Goal: Check status: Check status

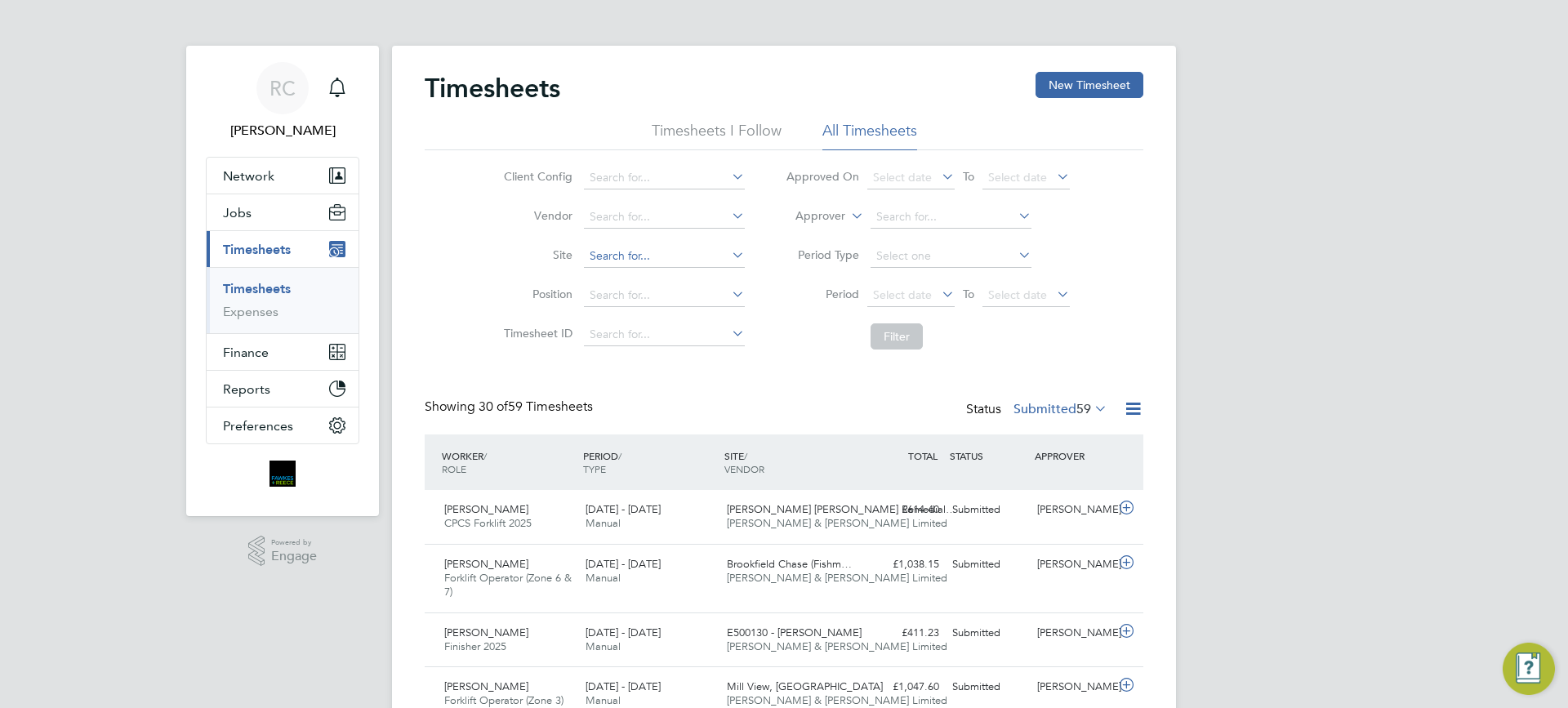
click at [607, 263] on input at bounding box center [664, 256] width 161 height 23
click at [625, 277] on b "Glenvale" at bounding box center [612, 279] width 47 height 14
type input "[GEOGRAPHIC_DATA]"
click at [892, 301] on span "Select date" at bounding box center [902, 295] width 58 height 15
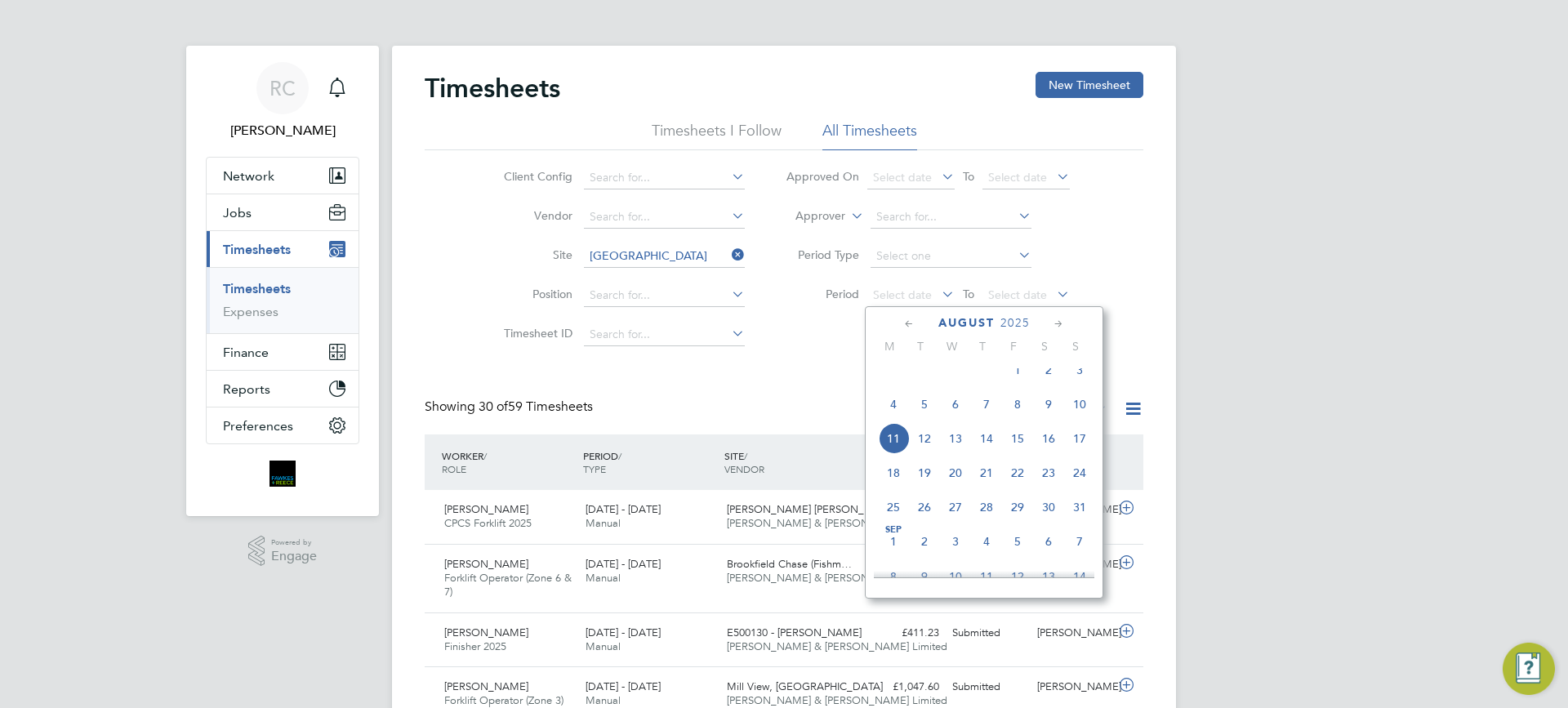
click at [889, 419] on span "4" at bounding box center [893, 403] width 31 height 31
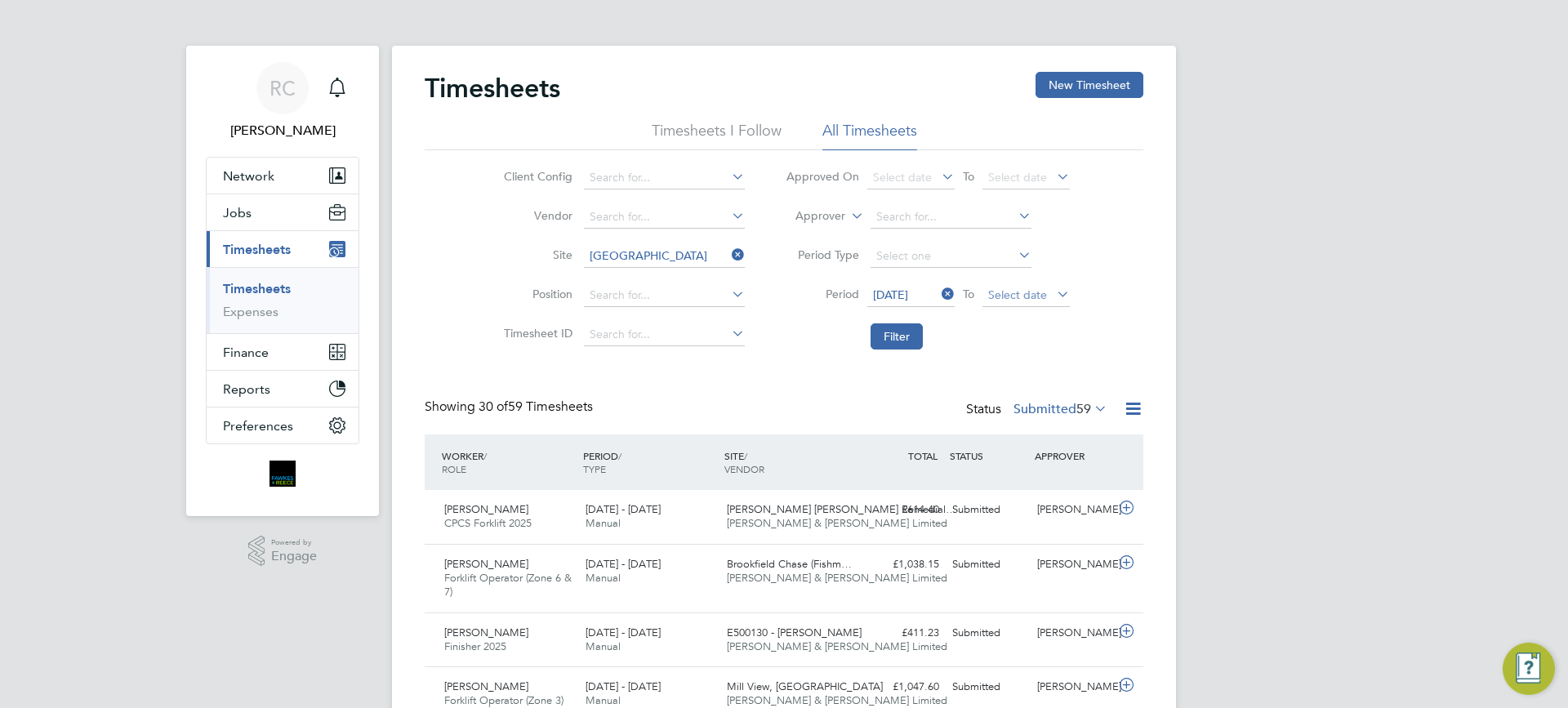
click at [1008, 293] on span "Select date" at bounding box center [1017, 295] width 58 height 15
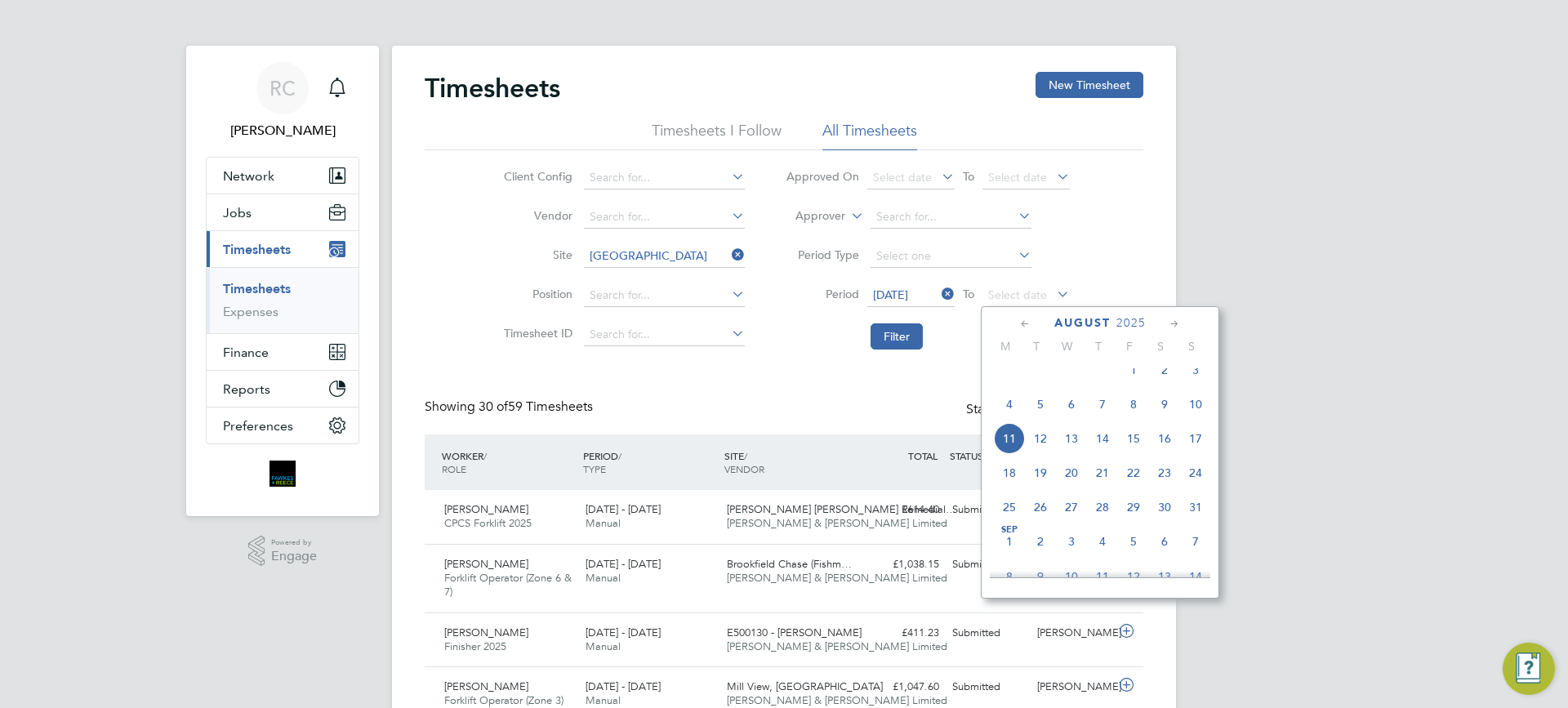
drag, startPoint x: 1198, startPoint y: 416, endPoint x: 959, endPoint y: 344, distance: 249.6
click at [1193, 415] on span "10" at bounding box center [1195, 403] width 31 height 31
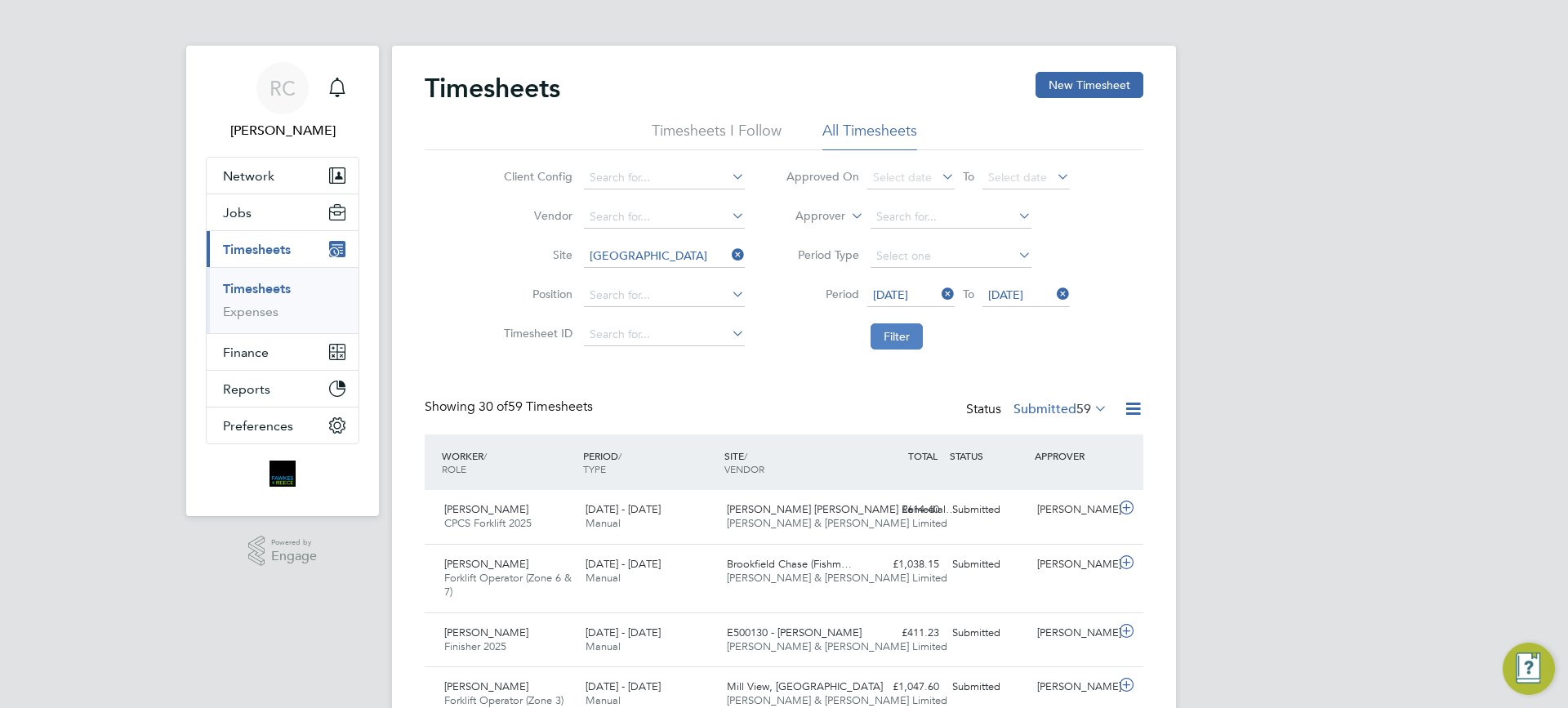
click at [899, 331] on button "Filter" at bounding box center [896, 336] width 52 height 26
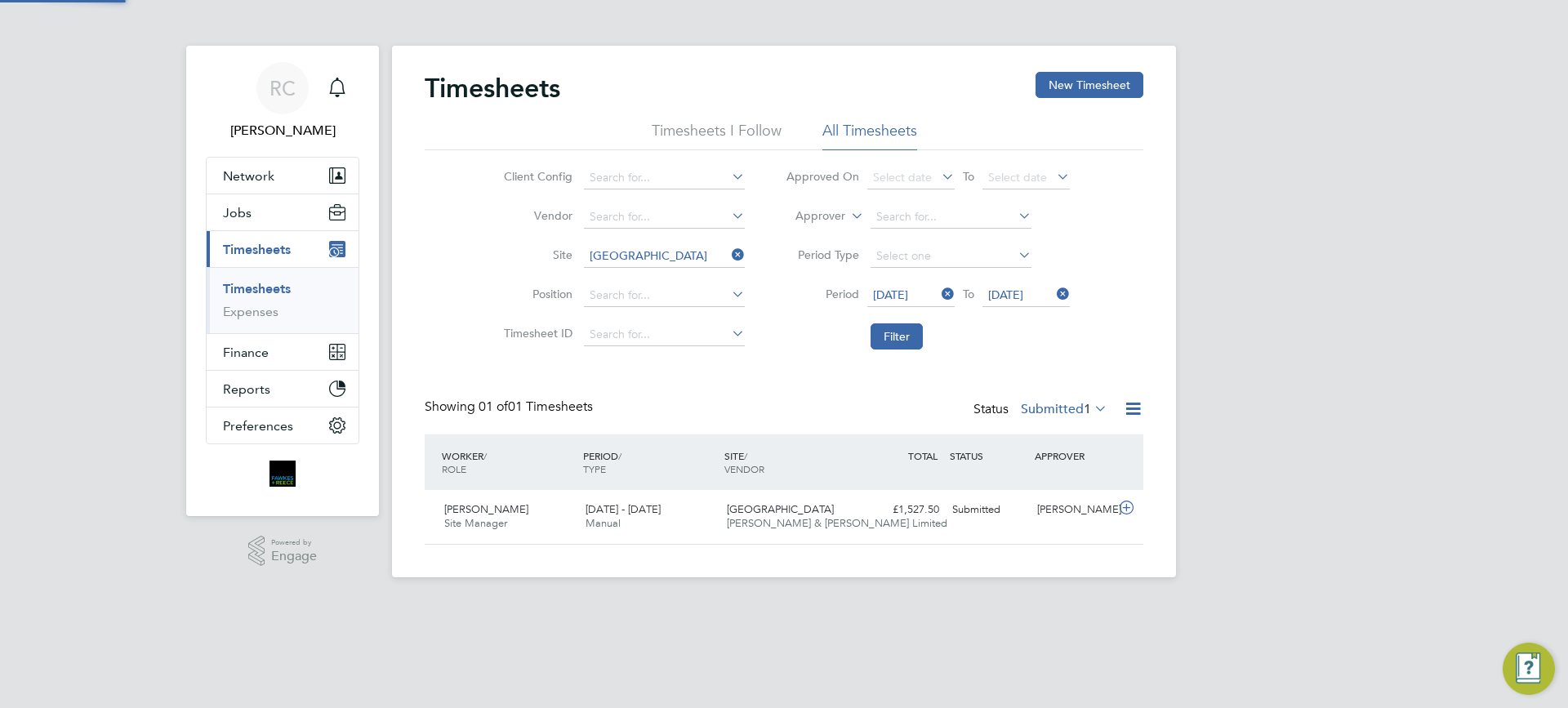
click at [1046, 412] on label "Submitted 1" at bounding box center [1064, 408] width 87 height 17
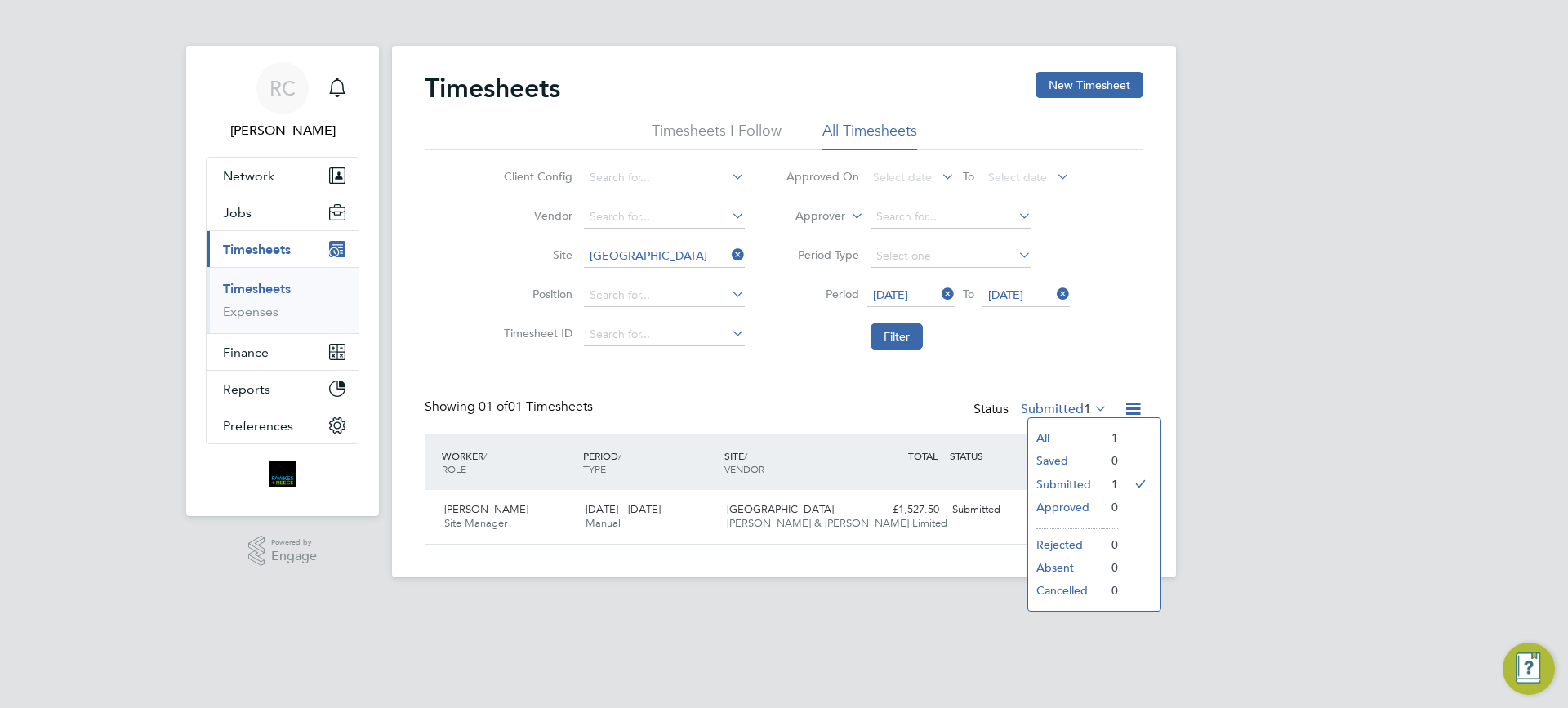
click at [1362, 392] on div "RC [PERSON_NAME] Notifications Applications: Network Team Members Businesses Si…" at bounding box center [784, 302] width 1568 height 603
